Goal: Information Seeking & Learning: Understand process/instructions

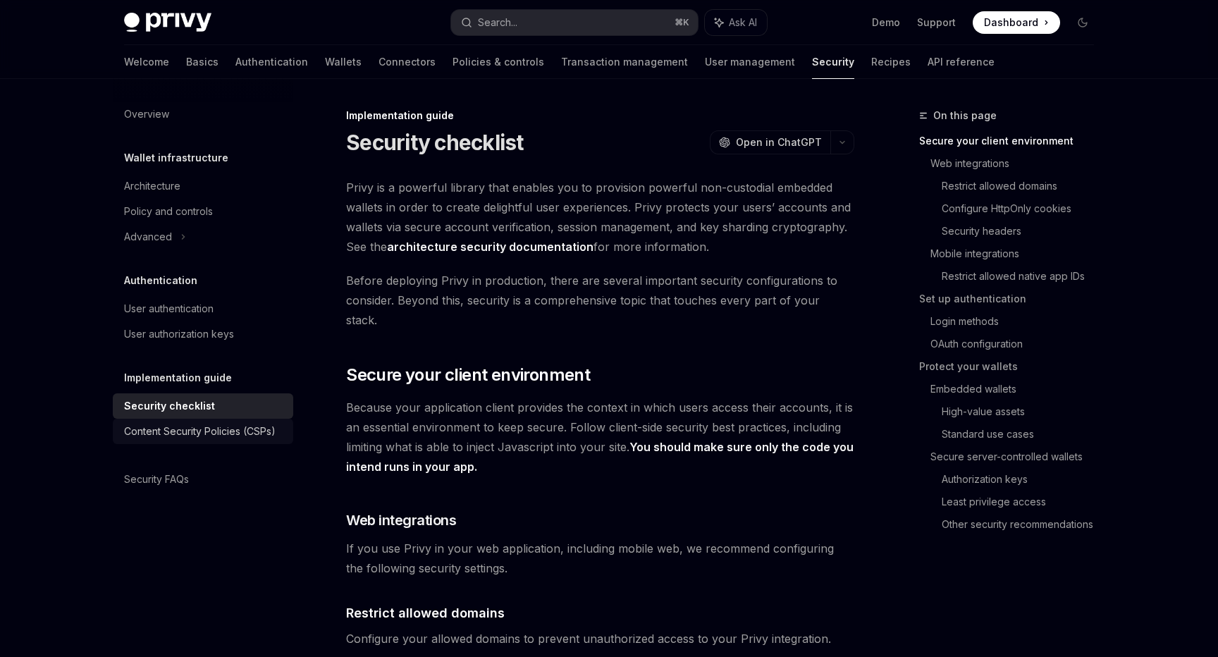
click at [215, 427] on div "Content Security Policies (CSPs)" at bounding box center [200, 431] width 152 height 17
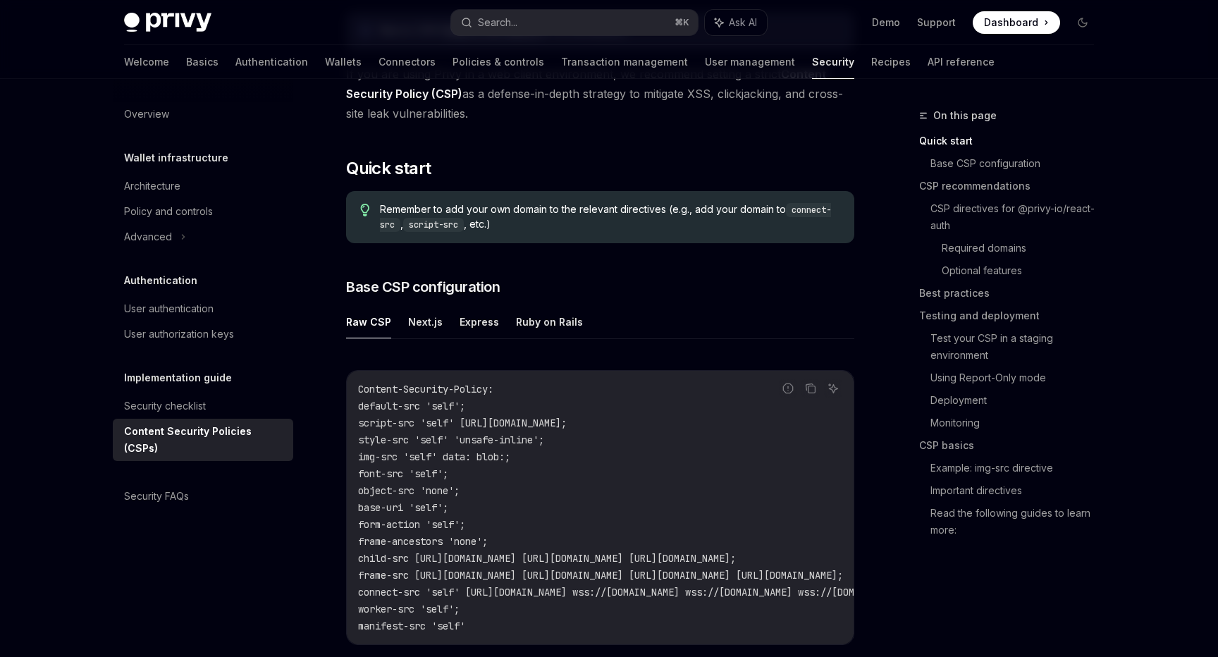
scroll to position [195, 0]
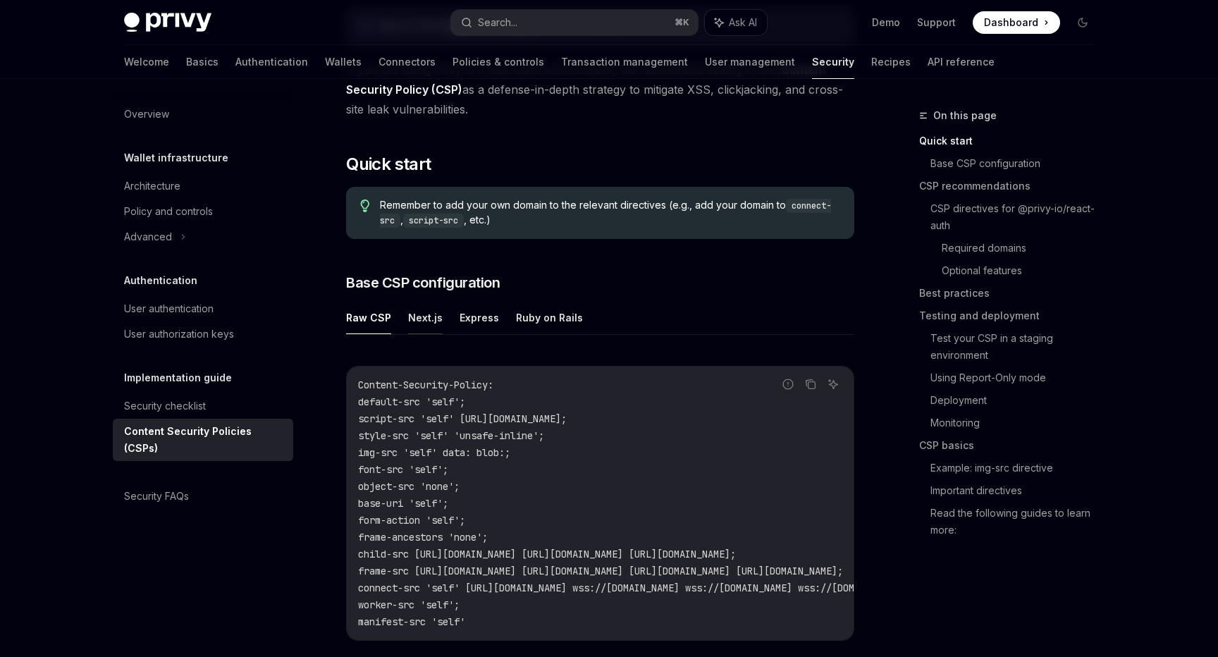
click at [431, 317] on button "Next.js" at bounding box center [425, 317] width 35 height 33
type textarea "*"
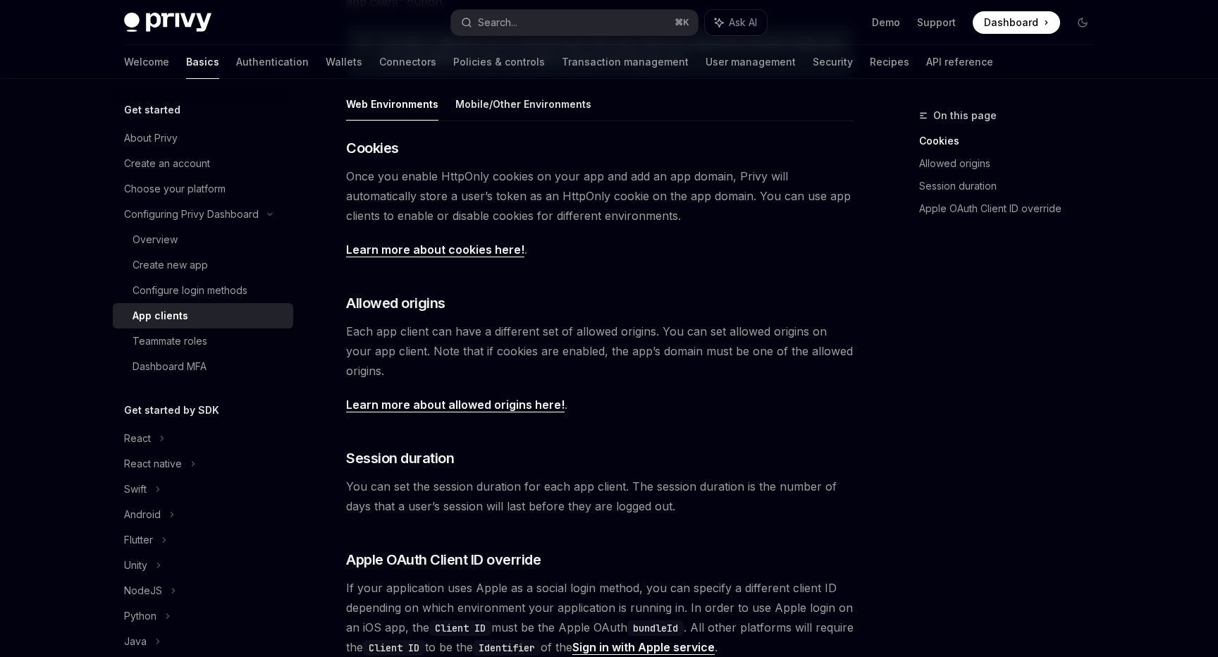
scroll to position [271, 0]
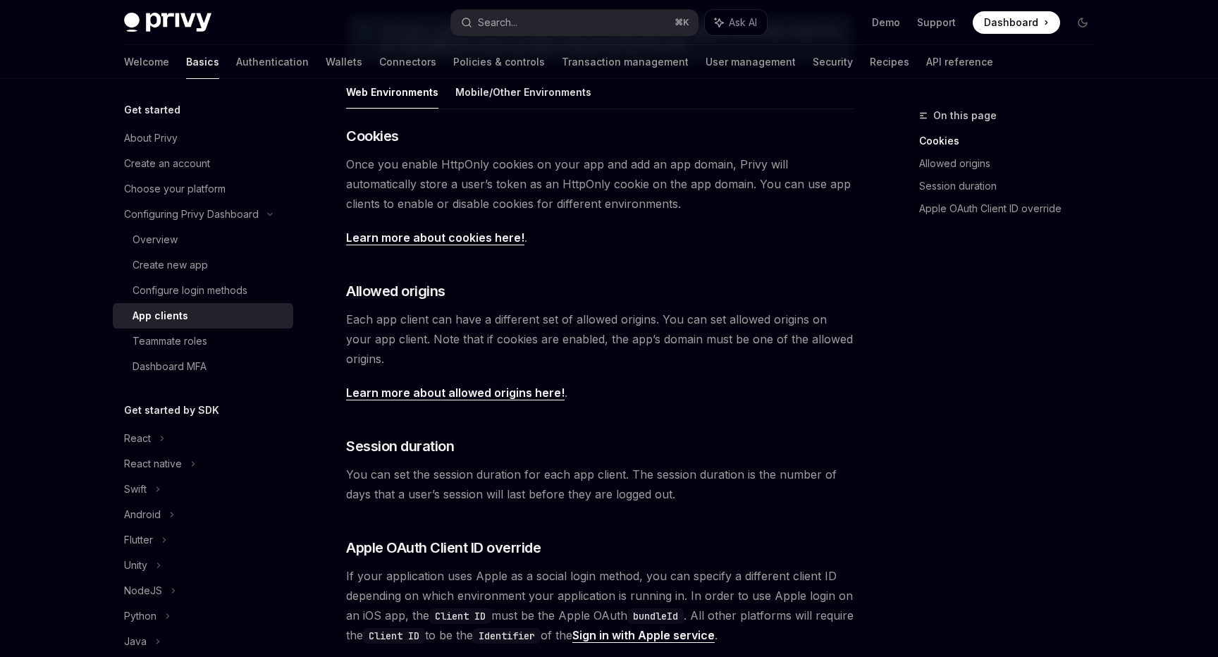
click at [524, 395] on link "Learn more about allowed origins here!" at bounding box center [455, 393] width 218 height 15
type textarea "*"
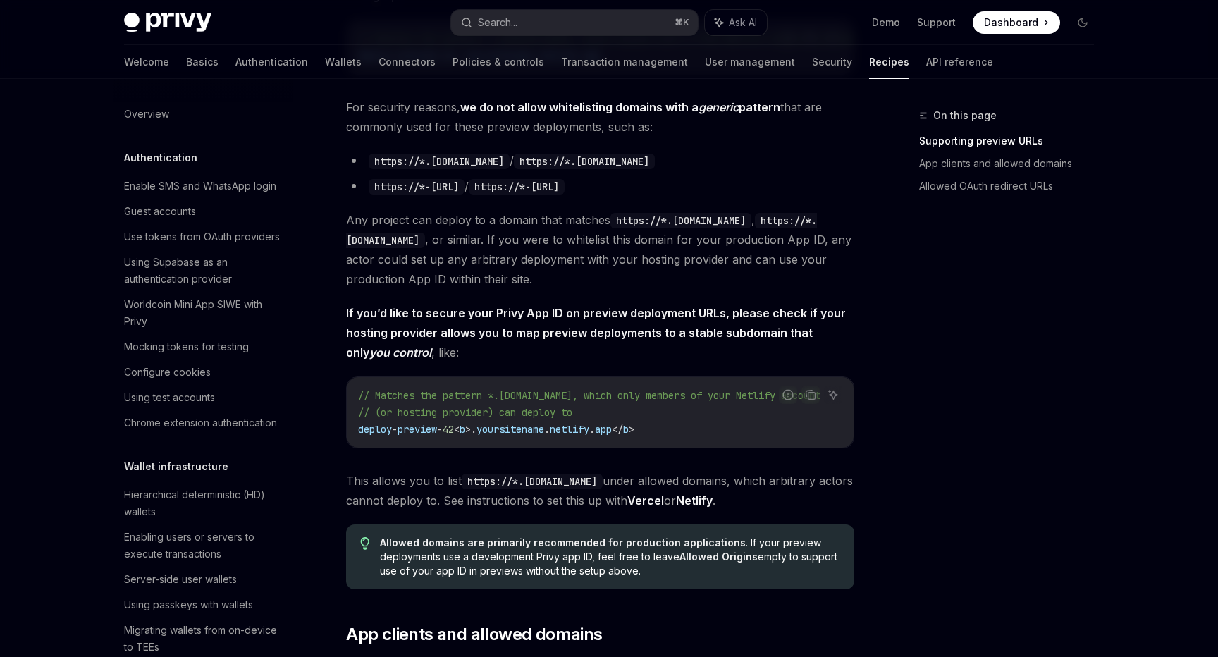
scroll to position [1005, 0]
click at [664, 507] on link "Vercel" at bounding box center [645, 500] width 37 height 15
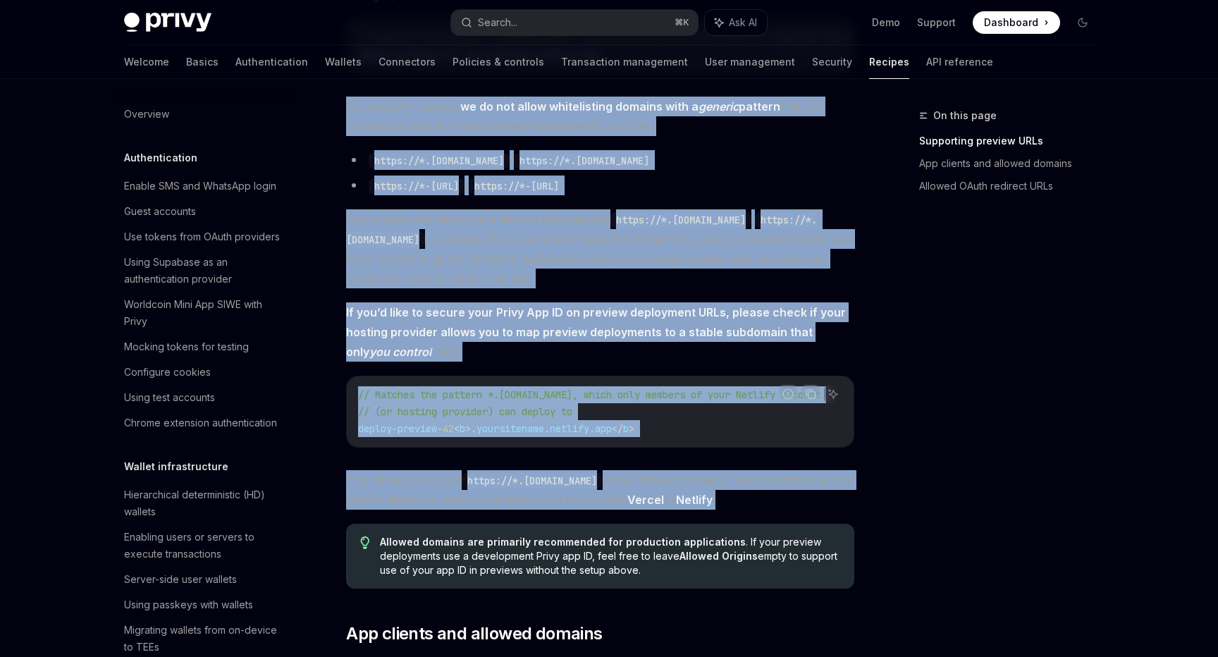
drag, startPoint x: 823, startPoint y: 517, endPoint x: 338, endPoint y: 116, distance: 628.7
click at [338, 116] on div "Configure allowed domains OpenAI Open in ChatGPT OpenAI Open in ChatGPT To secu…" at bounding box center [468, 177] width 778 height 2150
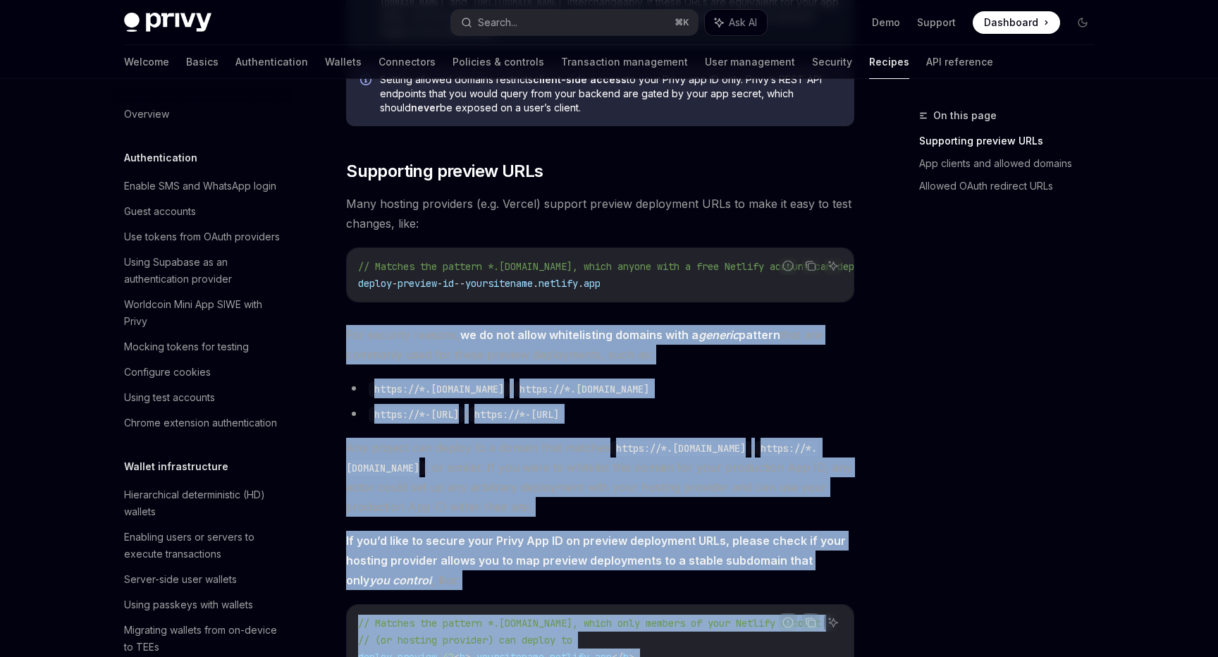
scroll to position [770, 0]
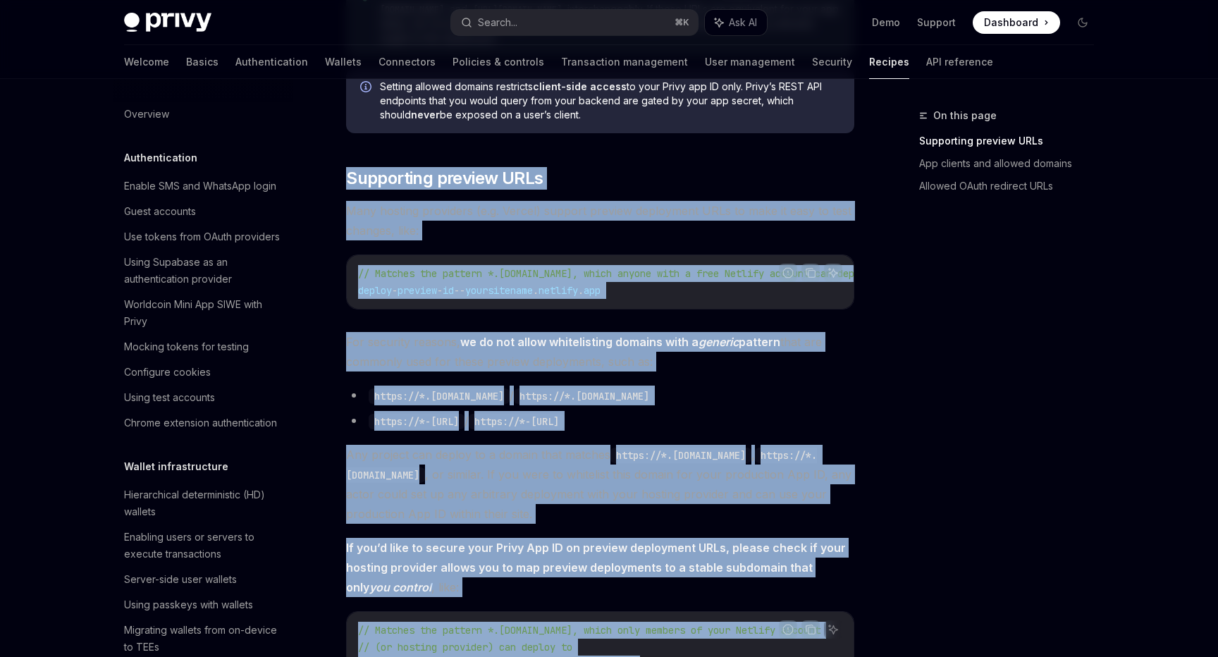
copy div "​ Supporting preview URLs Many hosting providers (e.g. Vercel) support preview …"
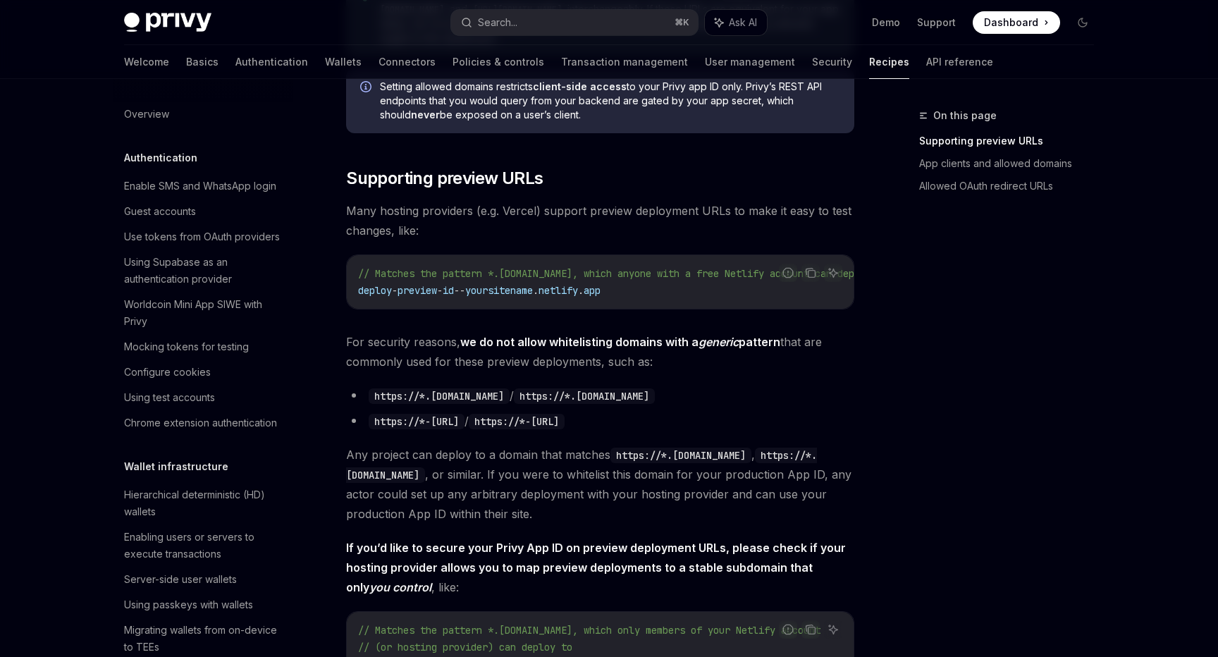
click at [474, 149] on div "To secure use of your client-side Privy App ID, we strongly recommend setting a…" at bounding box center [600, 356] width 508 height 1939
click at [333, 173] on div "Navigate to header" at bounding box center [326, 178] width 17 height 17
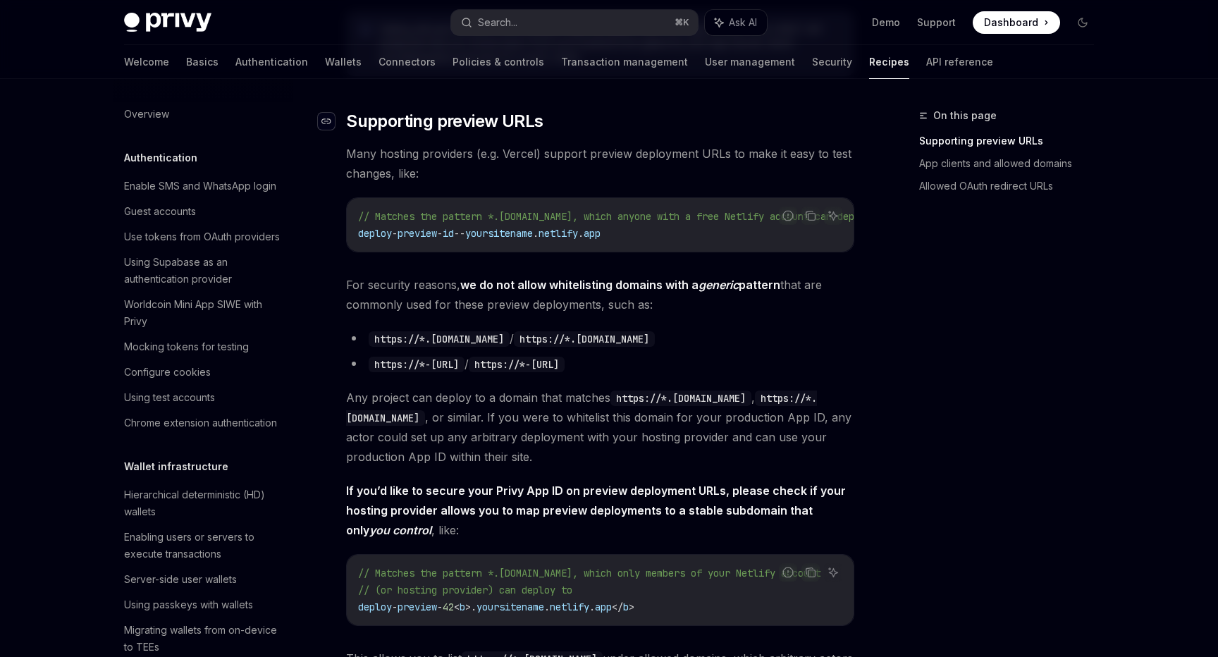
scroll to position [828, 0]
click at [627, 290] on strong "we do not allow whitelisting domains with a generic pattern" at bounding box center [620, 283] width 320 height 14
